Goal: Complete application form

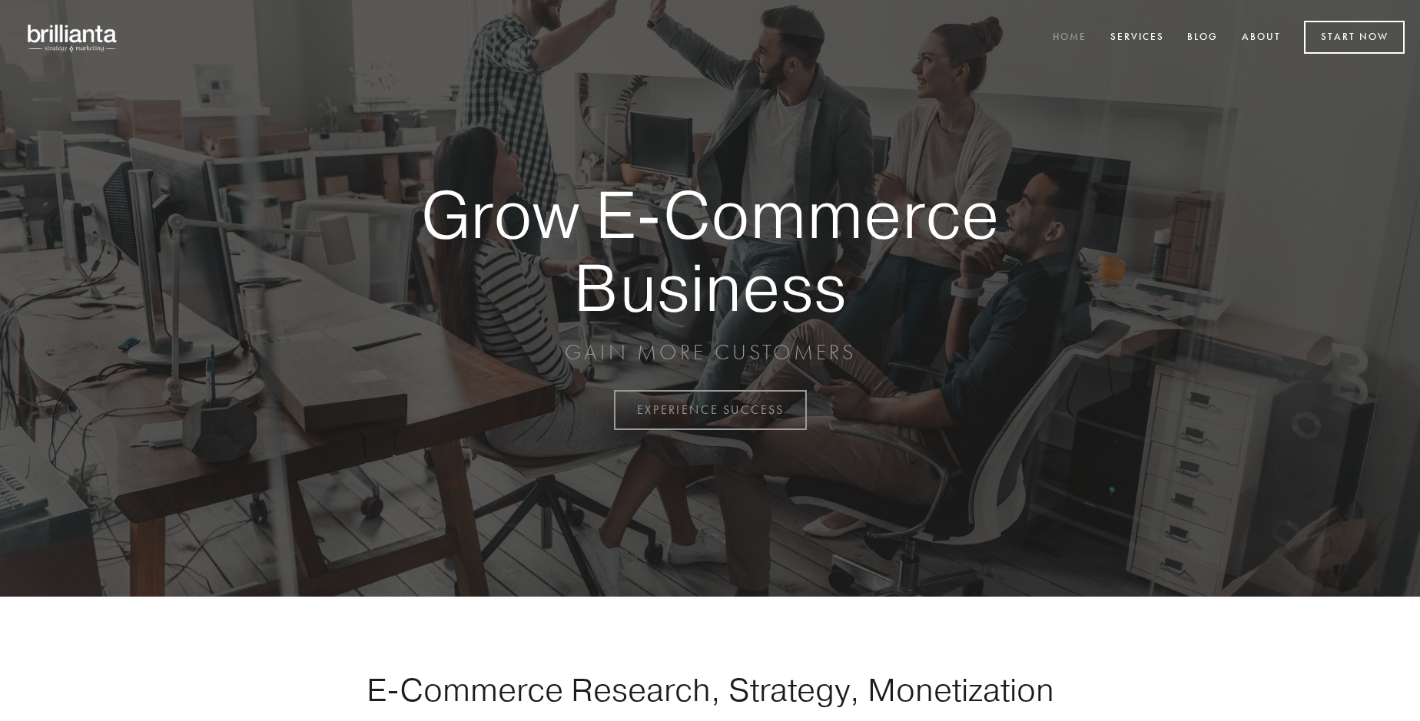
scroll to position [4027, 0]
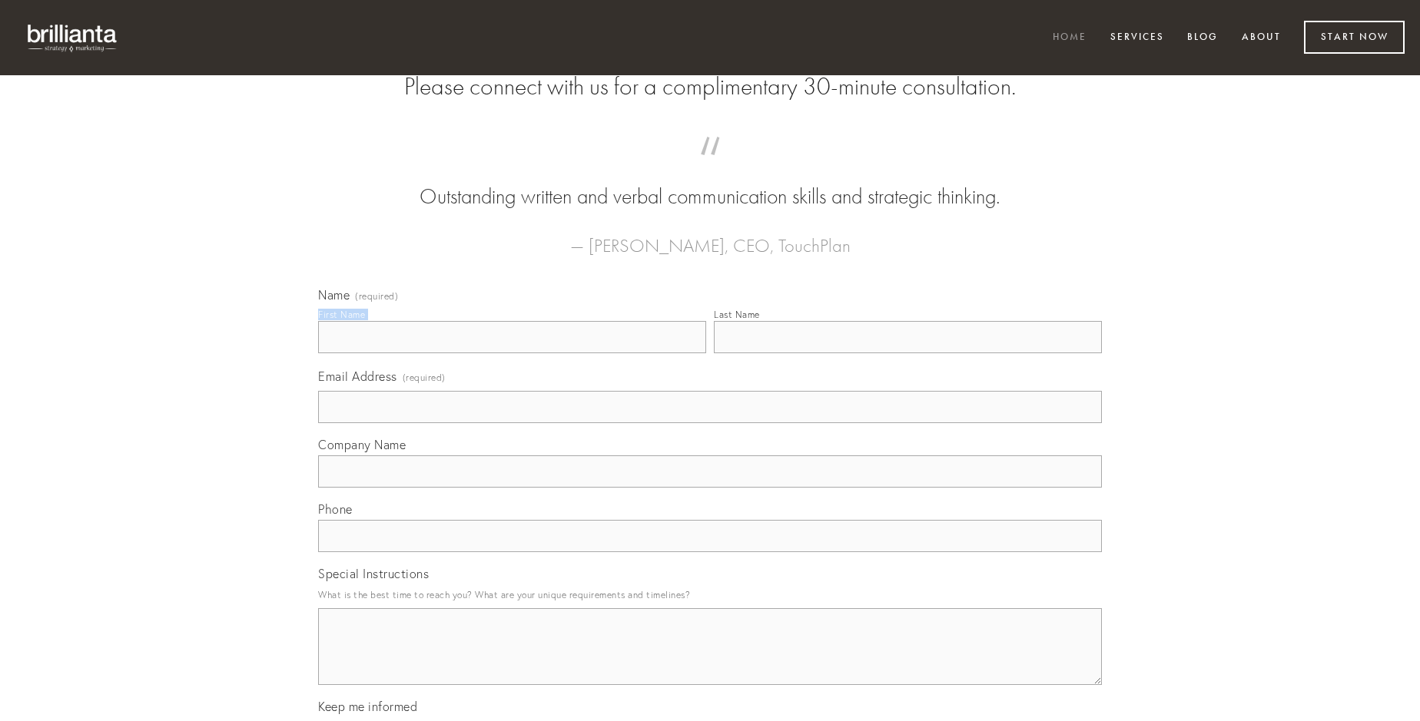
type input "[PERSON_NAME]"
click at [907, 353] on input "Last Name" at bounding box center [908, 337] width 388 height 32
type input "[PERSON_NAME]"
click at [710, 423] on input "Email Address (required)" at bounding box center [710, 407] width 784 height 32
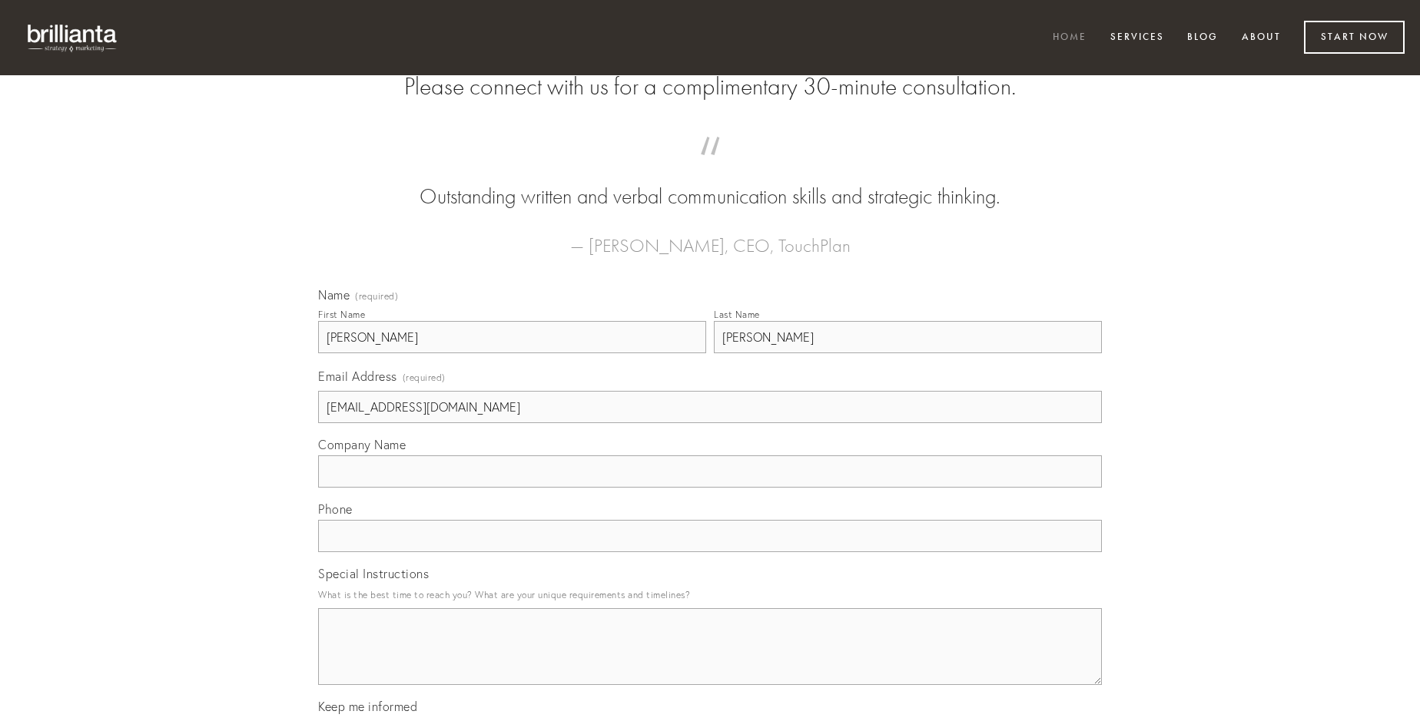
type input "[EMAIL_ADDRESS][DOMAIN_NAME]"
click at [710, 488] on input "Company Name" at bounding box center [710, 472] width 784 height 32
type input "volo"
click at [710, 552] on input "text" at bounding box center [710, 536] width 784 height 32
click at [710, 661] on textarea "Special Instructions" at bounding box center [710, 646] width 784 height 77
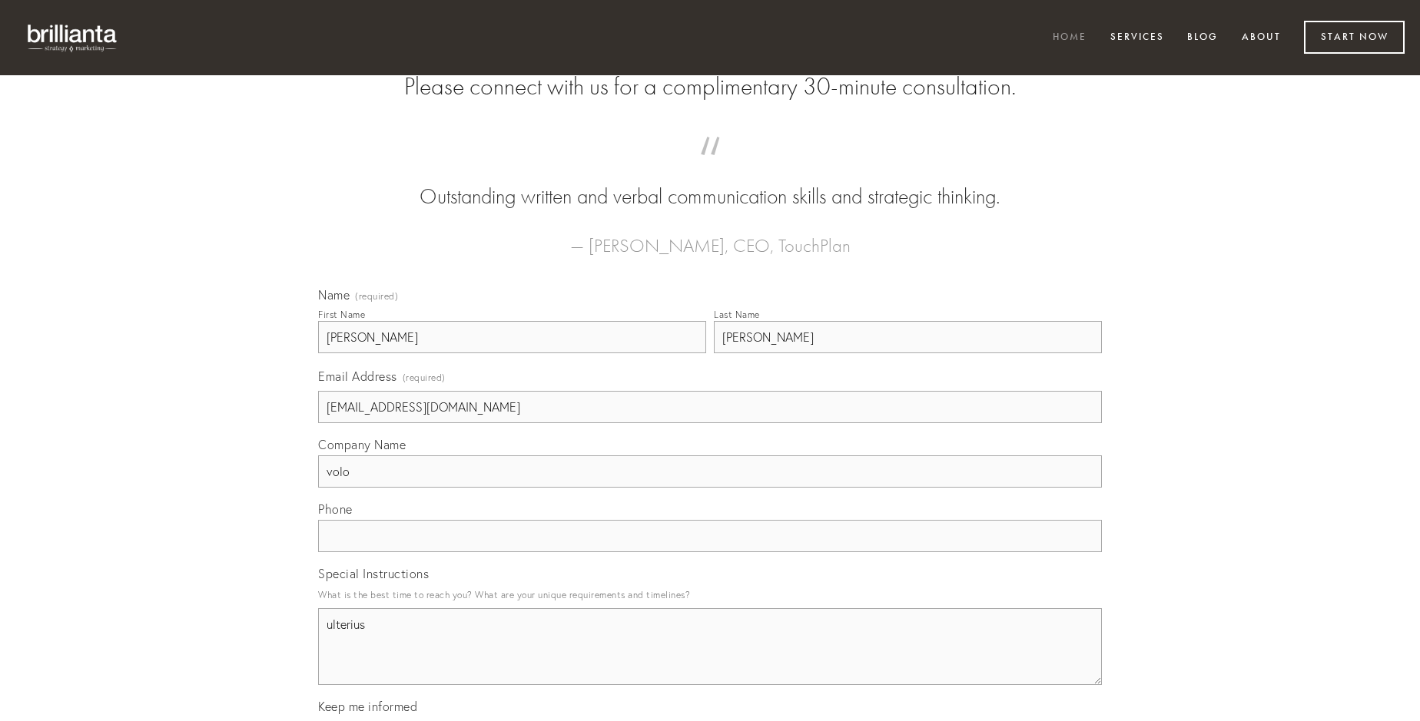
type textarea "ulterius"
